Goal: Task Accomplishment & Management: Manage account settings

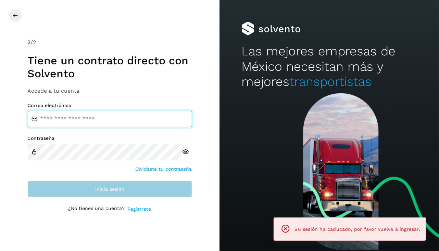
type input "**********"
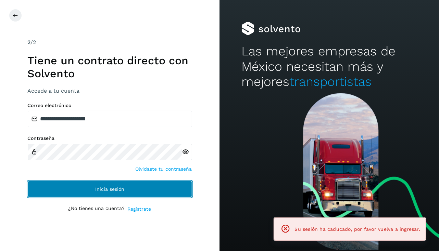
click at [77, 187] on button "Inicia sesión" at bounding box center [110, 189] width 164 height 16
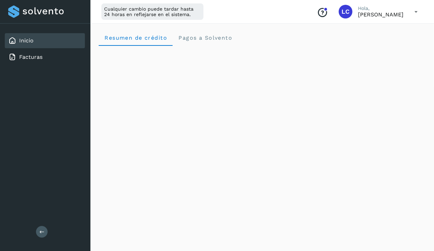
click at [413, 15] on icon at bounding box center [416, 12] width 14 height 14
click at [370, 32] on div "Documentación" at bounding box center [382, 30] width 82 height 13
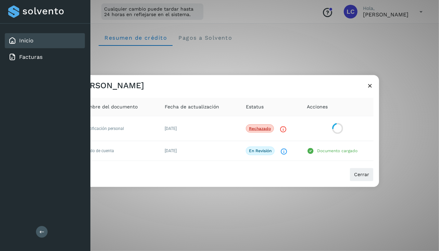
click at [43, 228] on button at bounding box center [42, 232] width 12 height 12
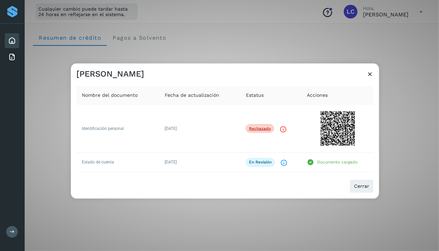
click at [371, 78] on icon at bounding box center [370, 74] width 7 height 7
